Goal: Use online tool/utility

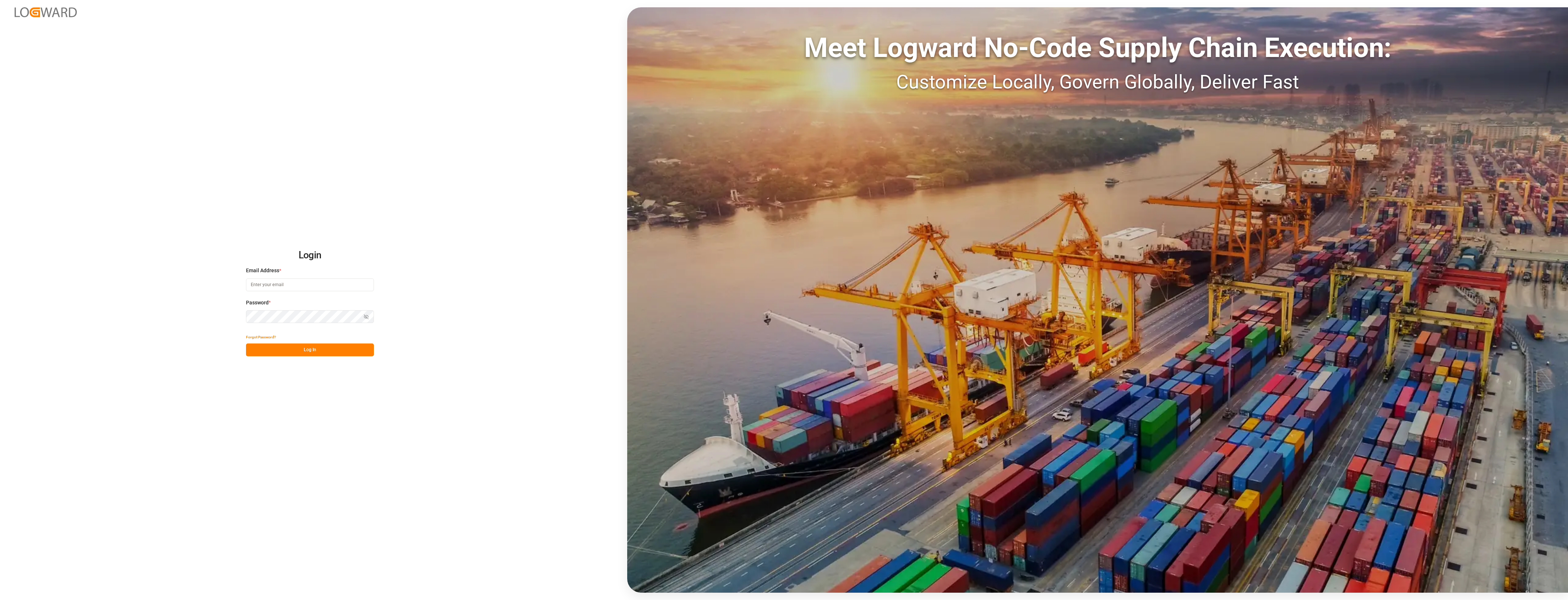
type input "cyril.leroy@melitta.fr"
click at [339, 352] on button "Log In" at bounding box center [310, 349] width 128 height 13
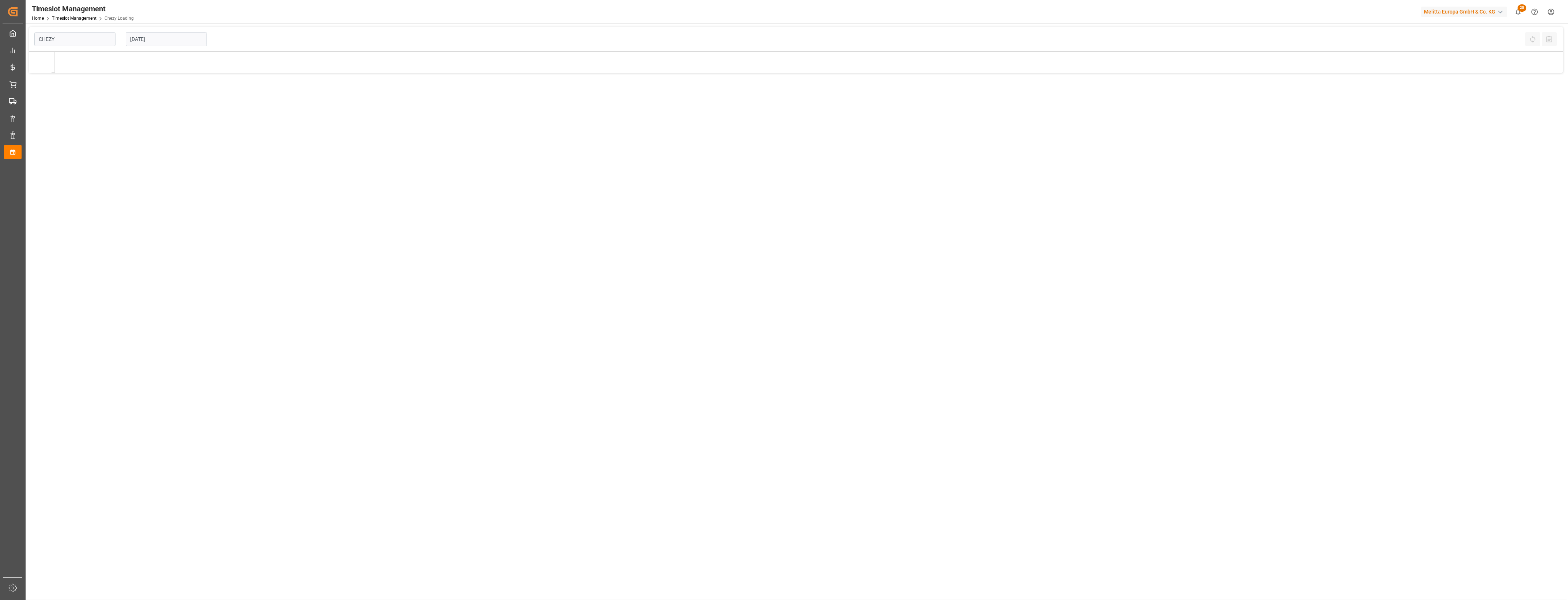
type input "Chezy Loading"
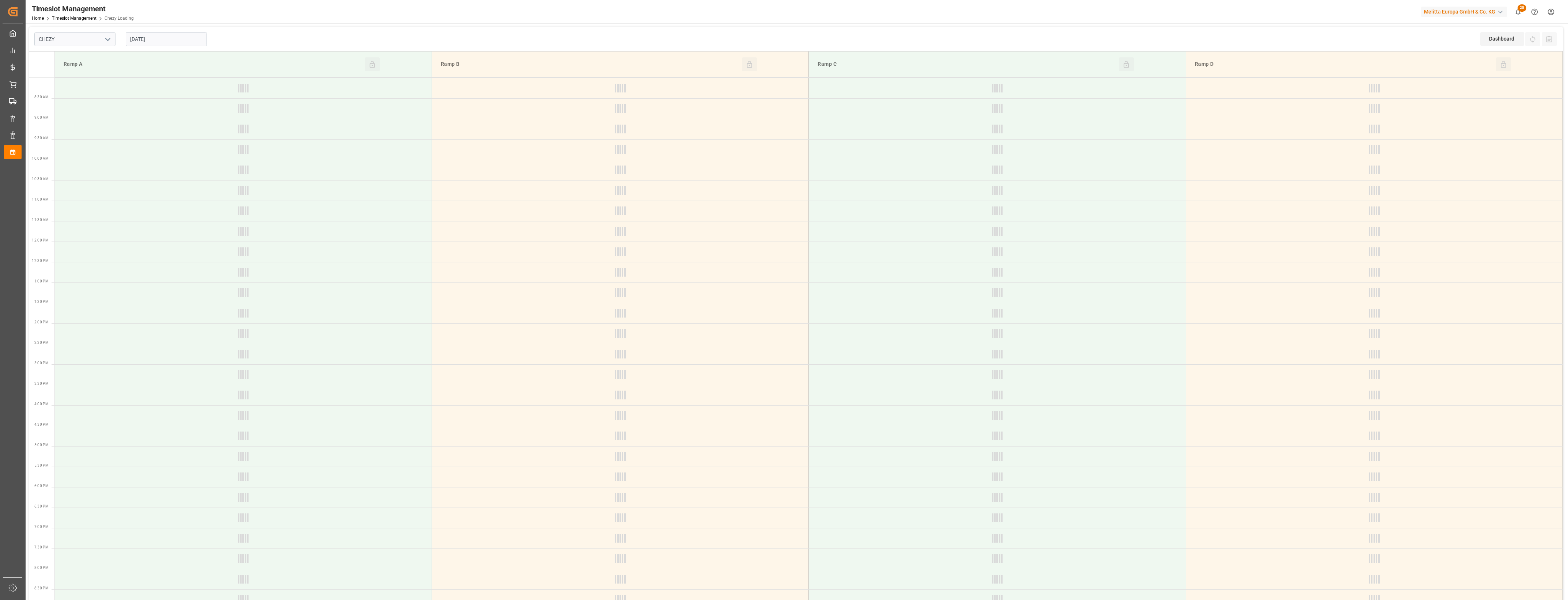
type input "Chezy Loading"
